Goal: Task Accomplishment & Management: Use online tool/utility

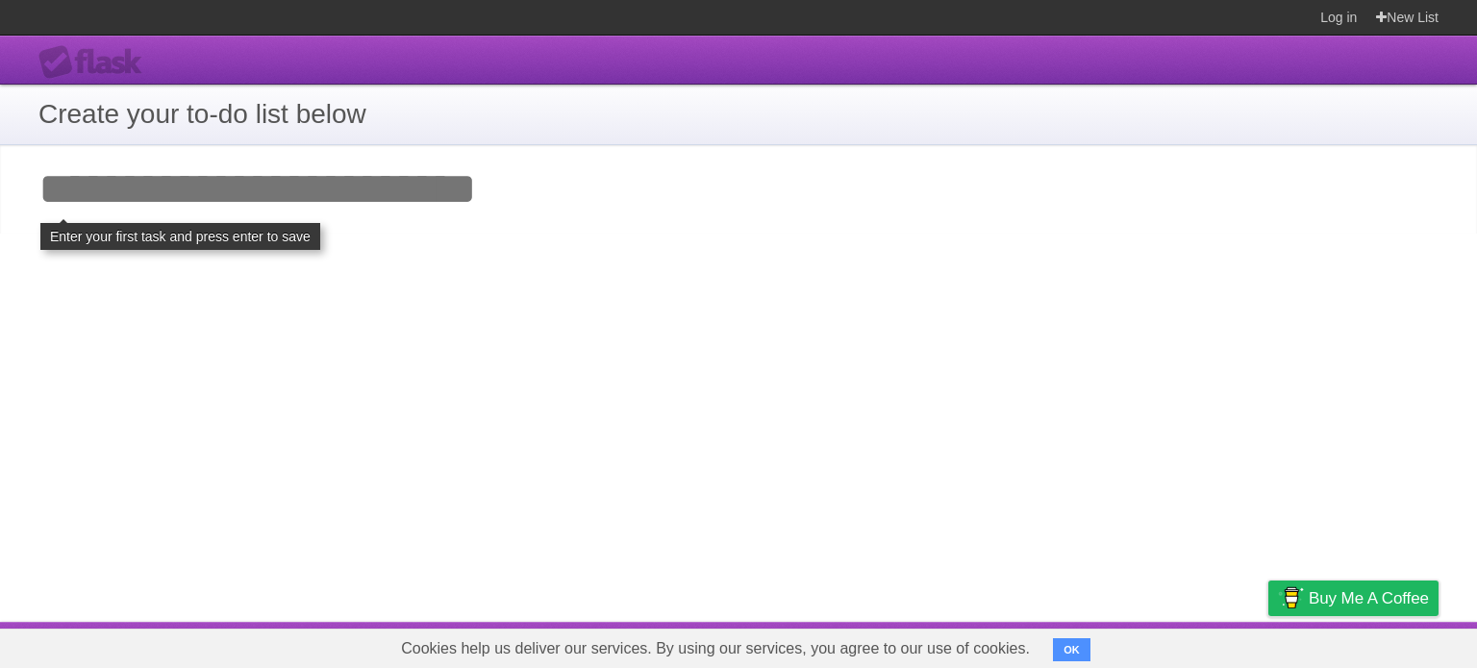
click at [189, 194] on input "Add your first task" at bounding box center [738, 189] width 1477 height 88
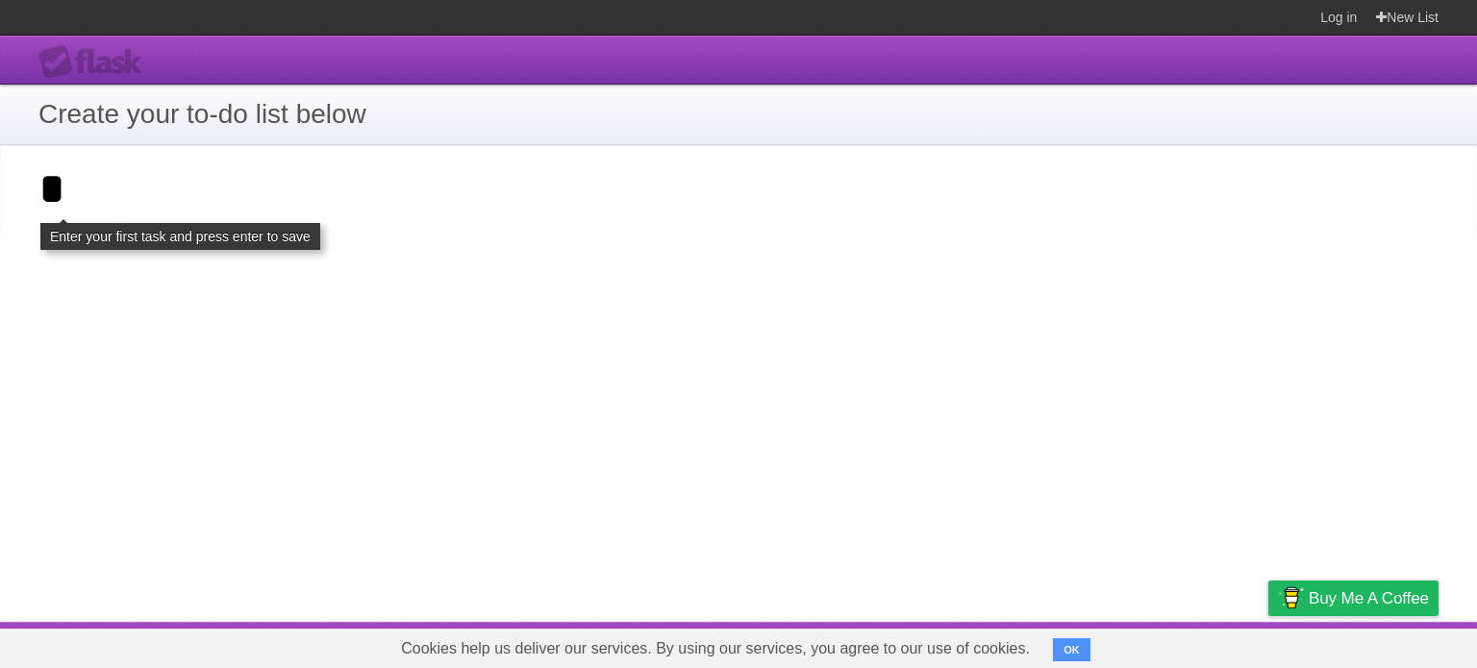
type input "*"
click input "**********" at bounding box center [0, 0] width 0 height 0
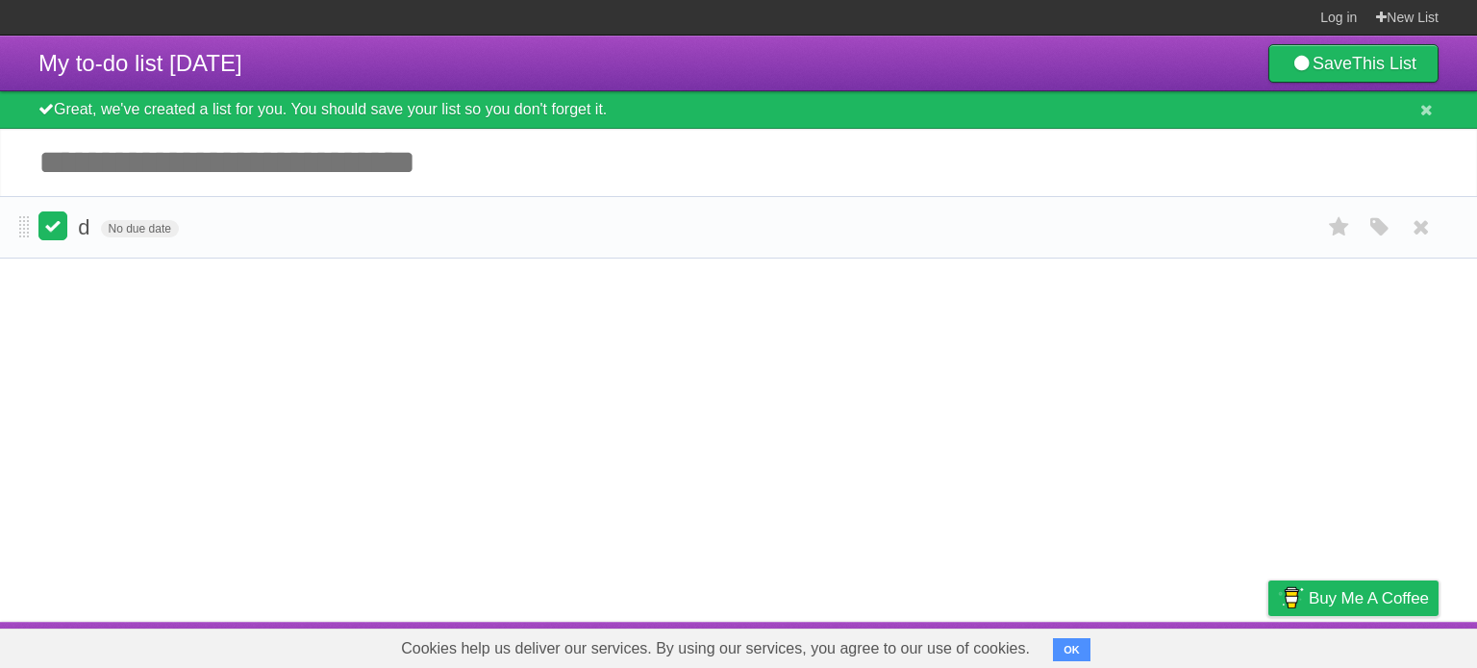
click at [52, 237] on label at bounding box center [52, 226] width 29 height 29
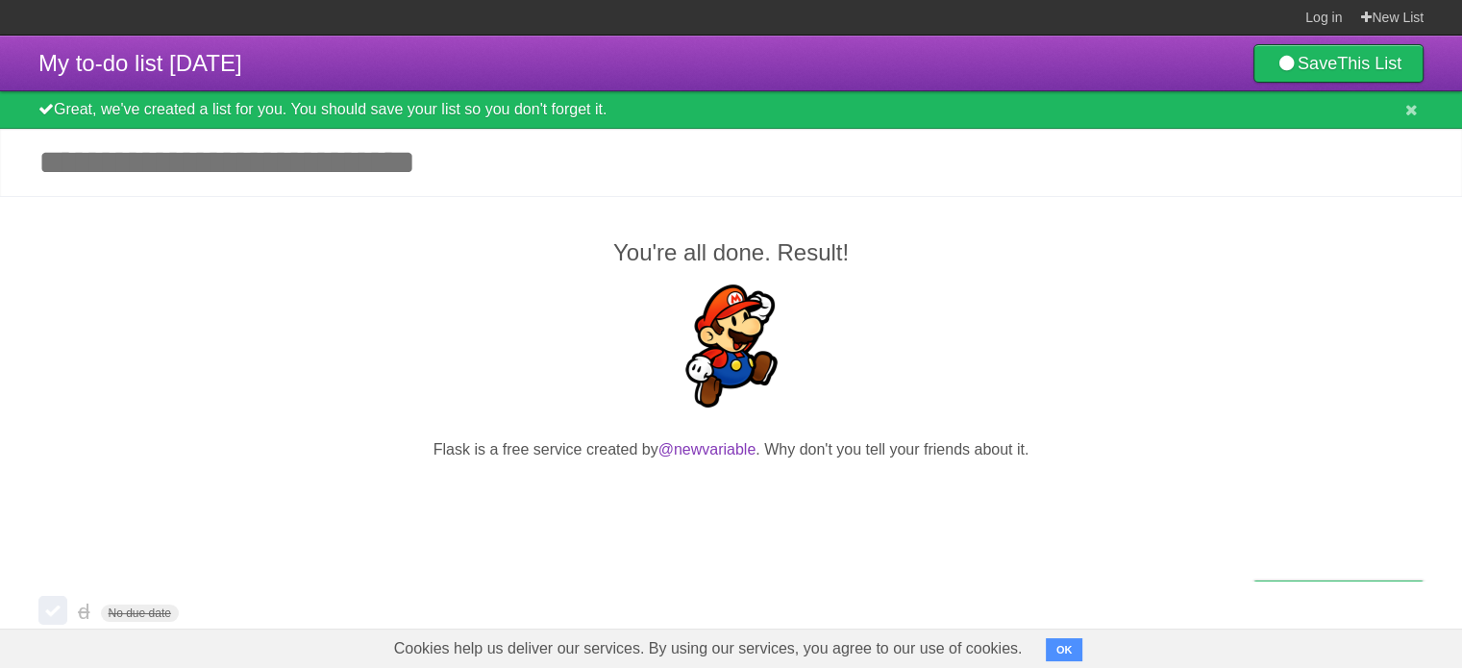
scroll to position [41, 0]
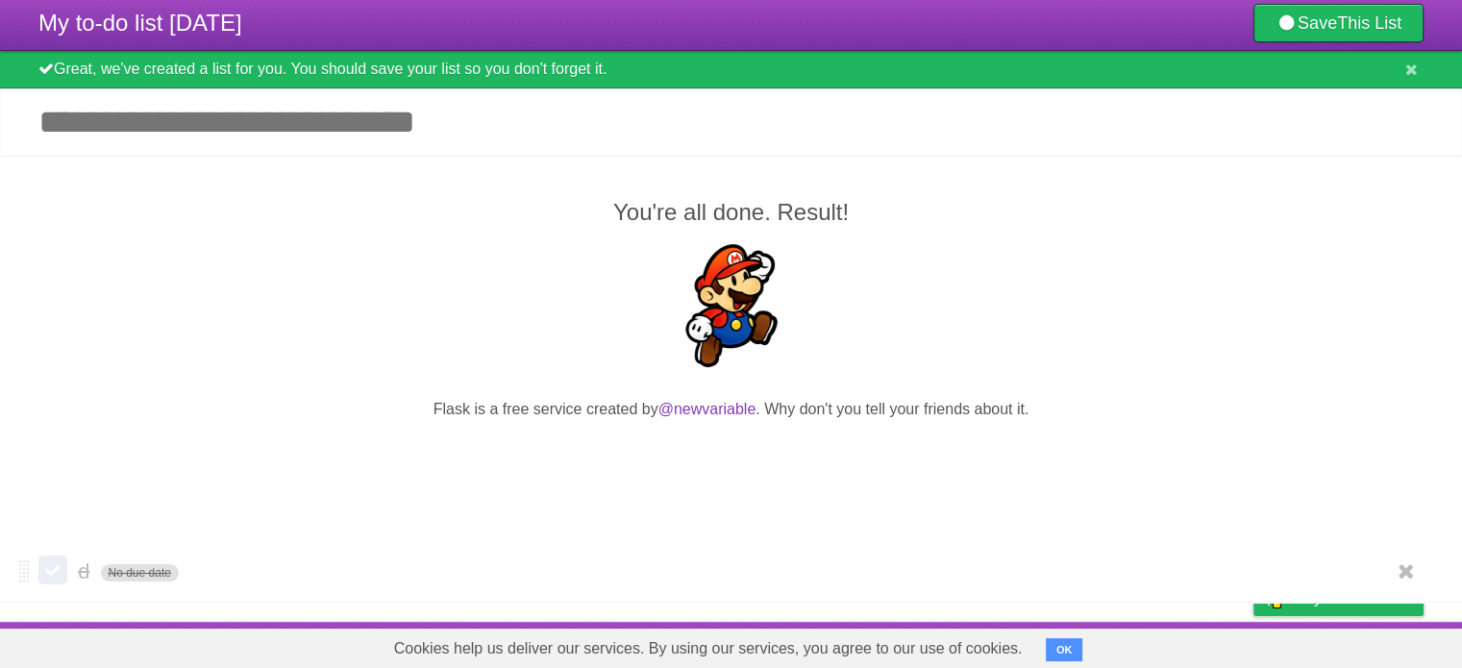
click at [136, 575] on span "No due date" at bounding box center [140, 572] width 78 height 17
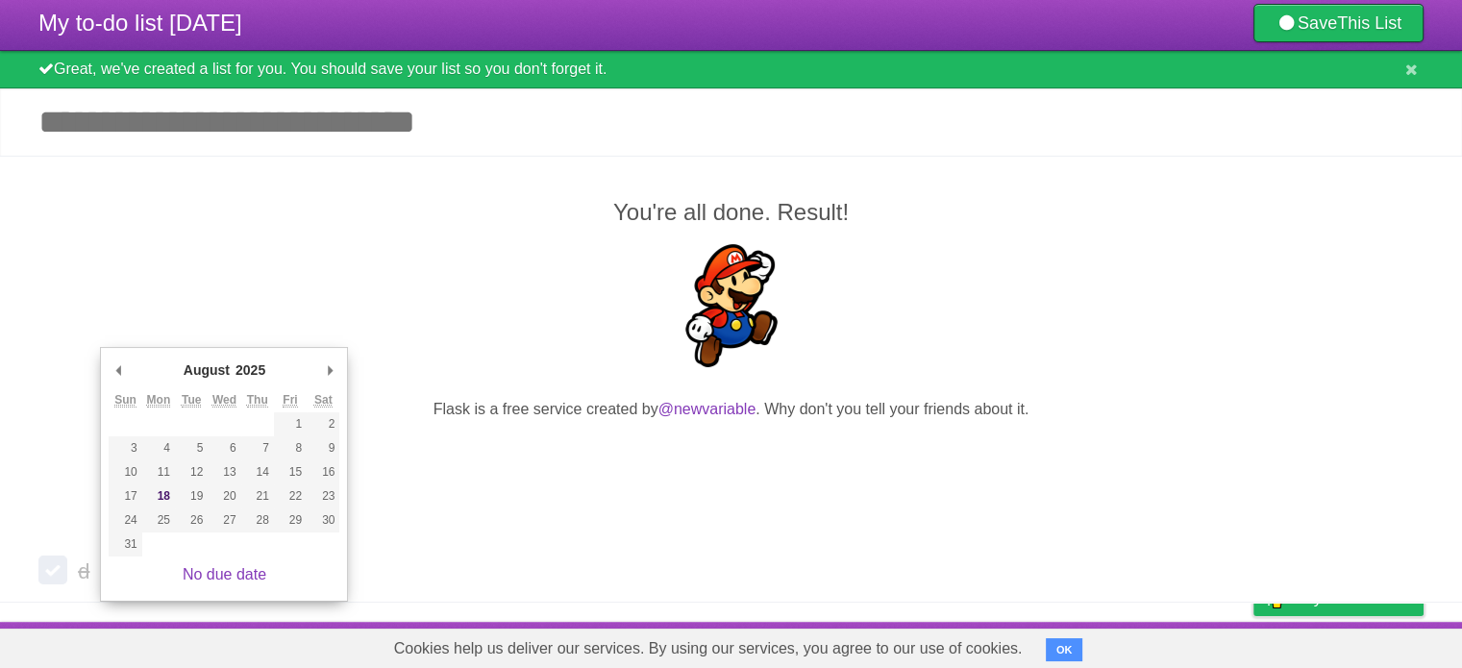
click at [481, 244] on div "You're all done. Result! Flask is a free service created by @newvariable . Why …" at bounding box center [731, 349] width 1462 height 386
